Goal: Find specific page/section: Find specific page/section

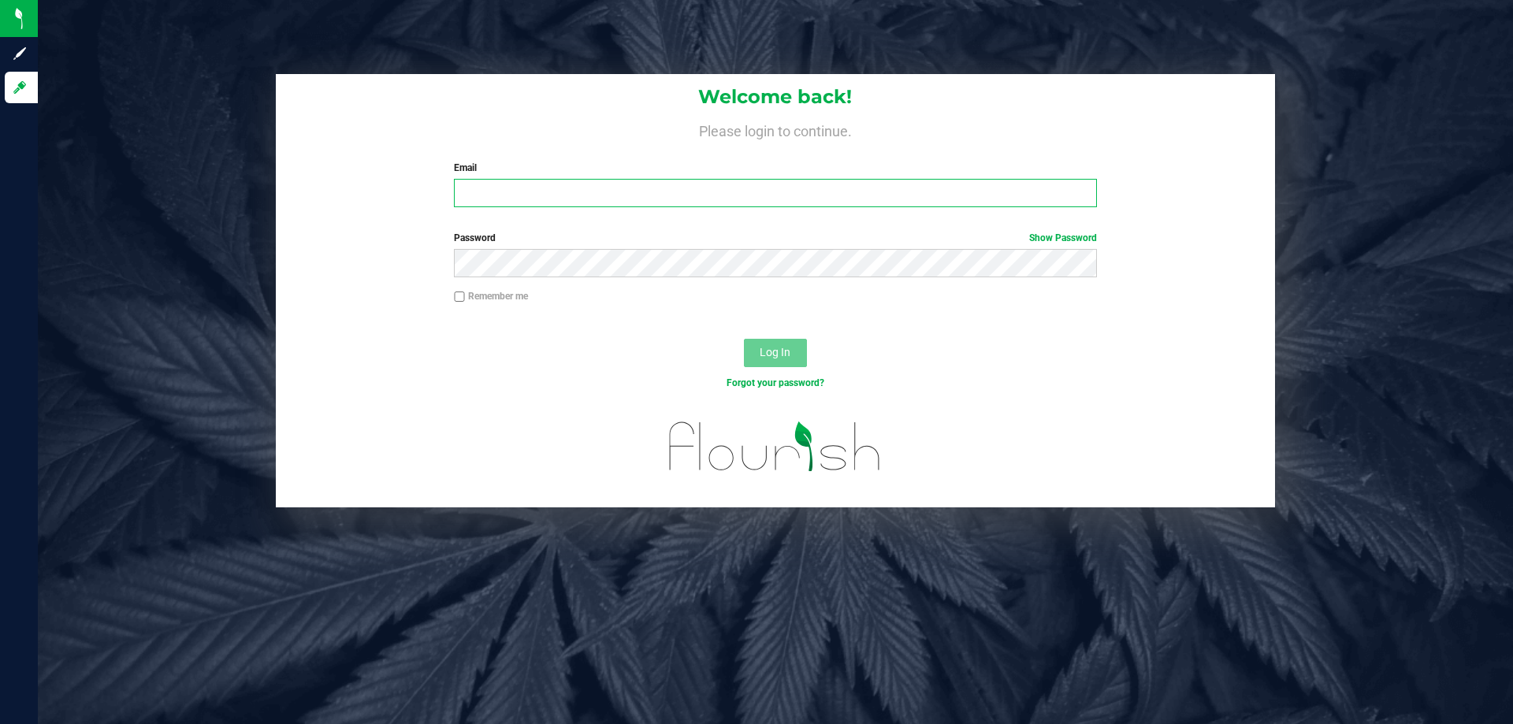
click at [493, 190] on input "Email" at bounding box center [775, 193] width 642 height 28
type input "[EMAIL_ADDRESS][DOMAIN_NAME]"
click at [744, 339] on button "Log In" at bounding box center [775, 353] width 63 height 28
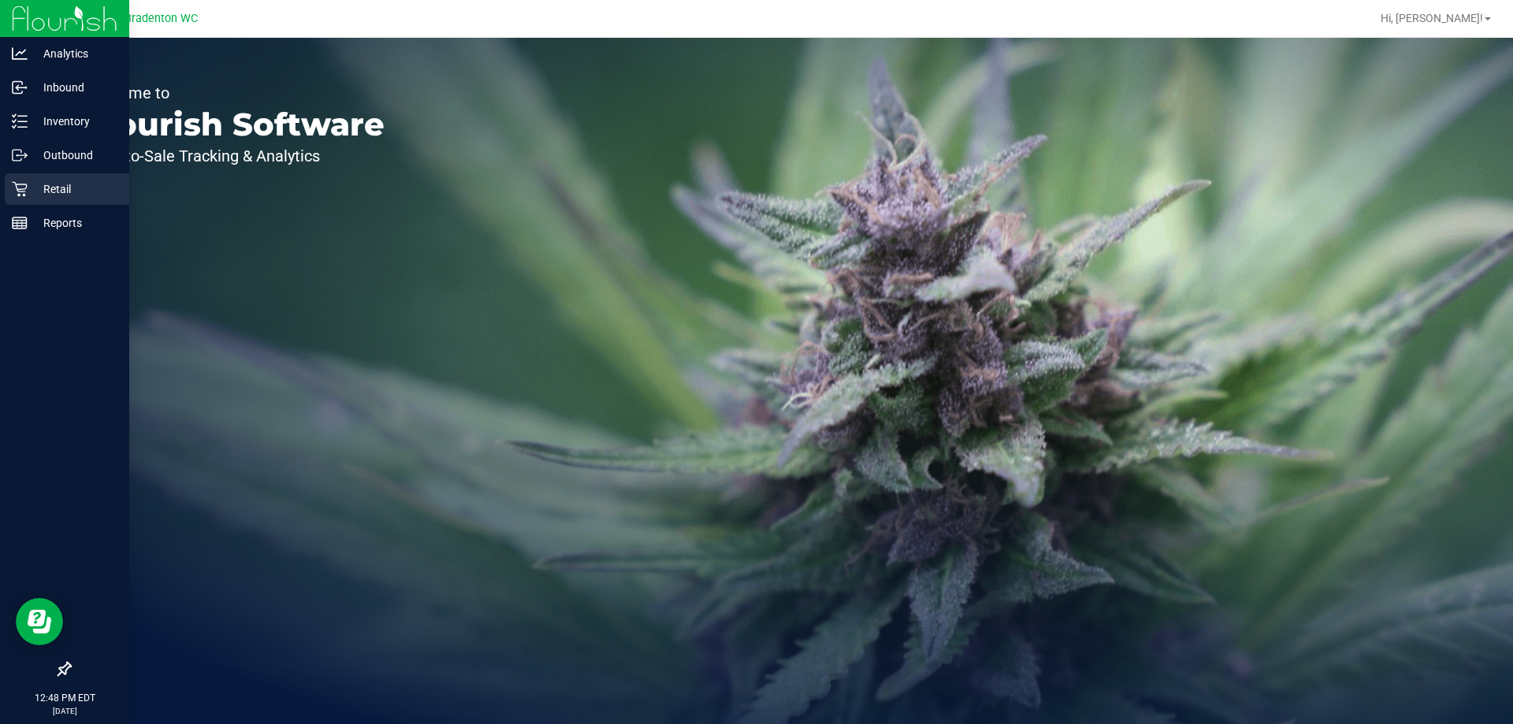
click at [43, 195] on p "Retail" at bounding box center [75, 189] width 95 height 19
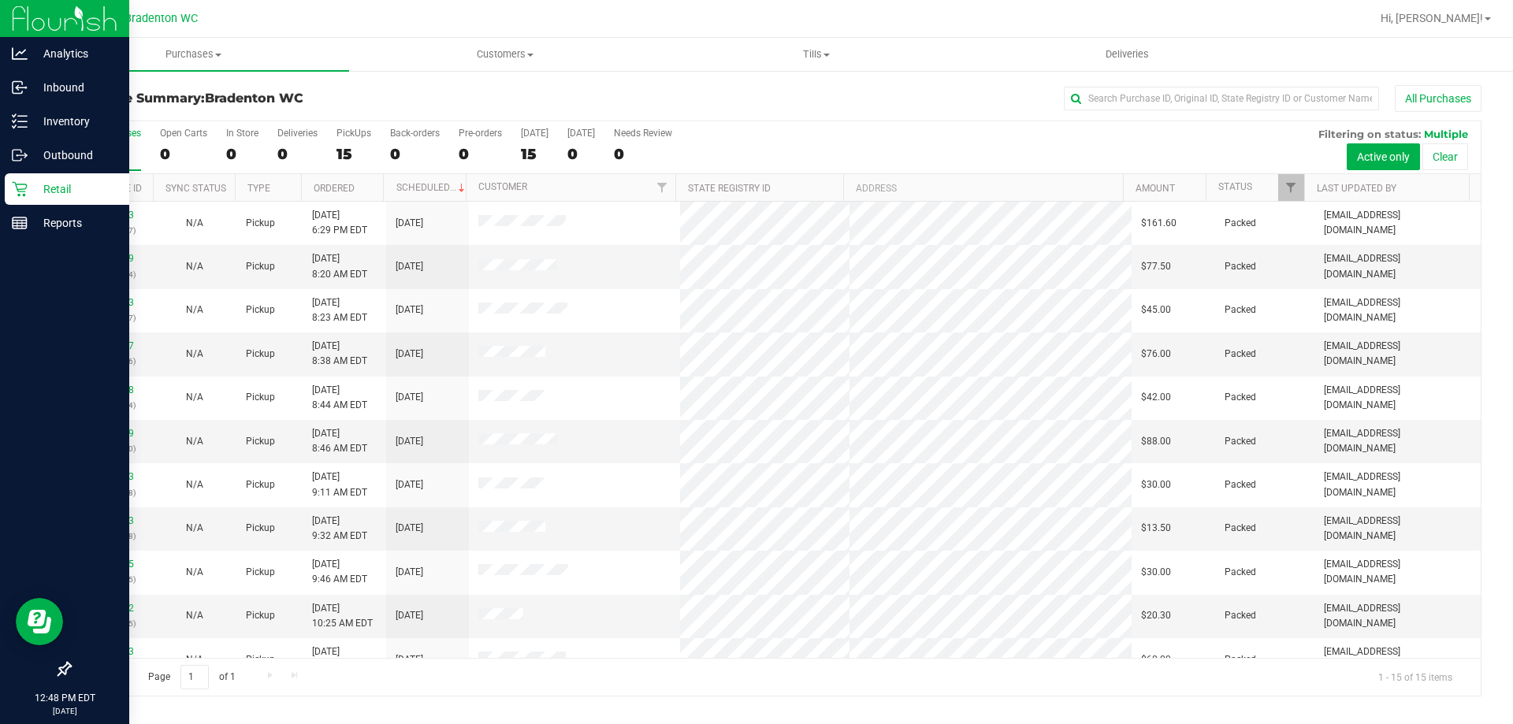
click at [18, 190] on icon at bounding box center [19, 189] width 15 height 15
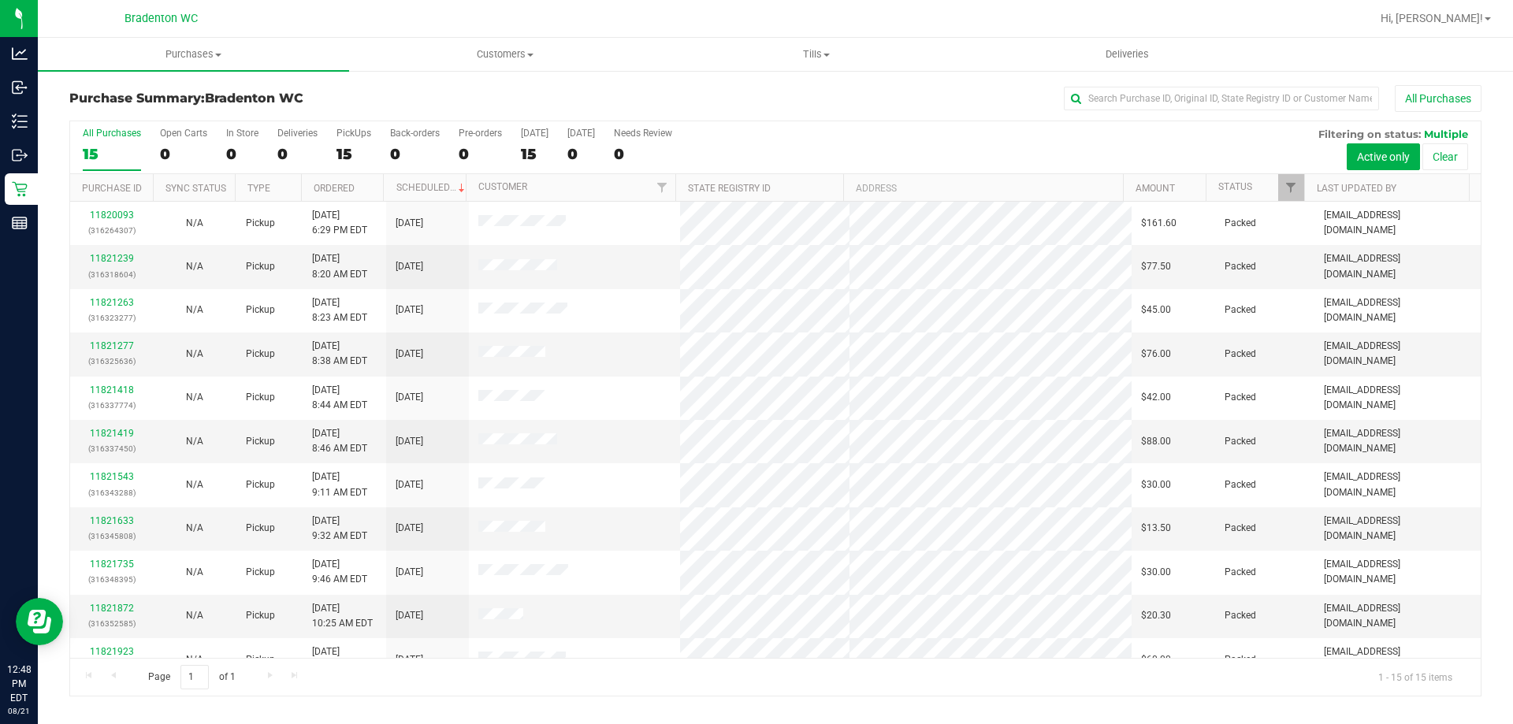
click at [281, 16] on nav "Bradenton WC Hi, [PERSON_NAME]!" at bounding box center [775, 19] width 1475 height 38
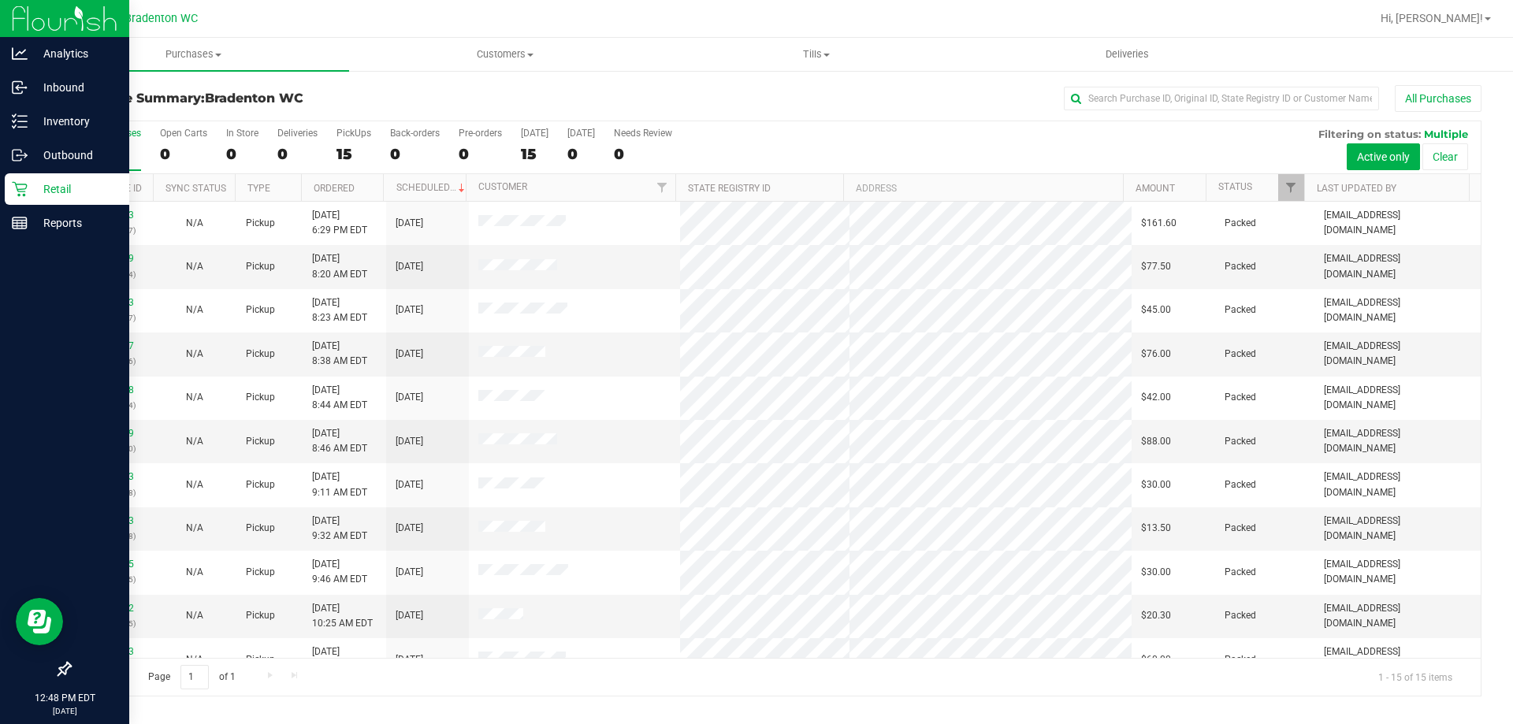
click at [28, 188] on p "Retail" at bounding box center [75, 189] width 95 height 19
click at [89, 125] on p "Inventory" at bounding box center [75, 121] width 95 height 19
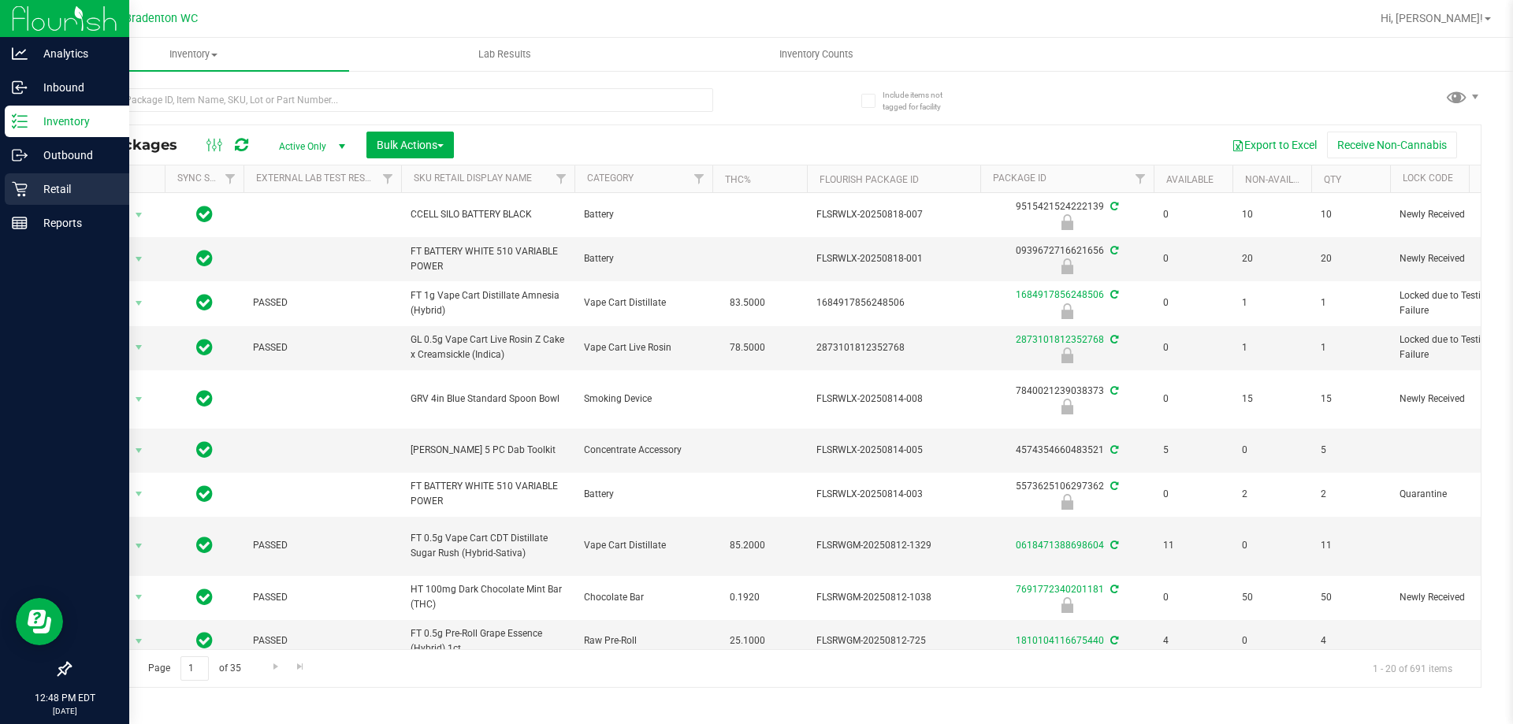
click at [54, 179] on div "Retail" at bounding box center [67, 189] width 124 height 32
